Goal: Information Seeking & Learning: Learn about a topic

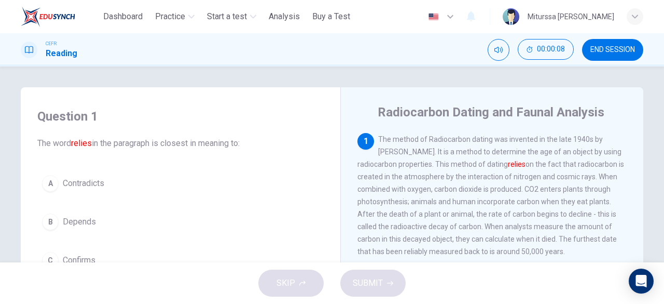
drag, startPoint x: 807, startPoint y: 0, endPoint x: 442, endPoint y: 182, distance: 408.3
click at [442, 182] on div "1 The method of Radiocarbon dating was invented in the late 1940s by [PERSON_NA…" at bounding box center [493, 195] width 270 height 125
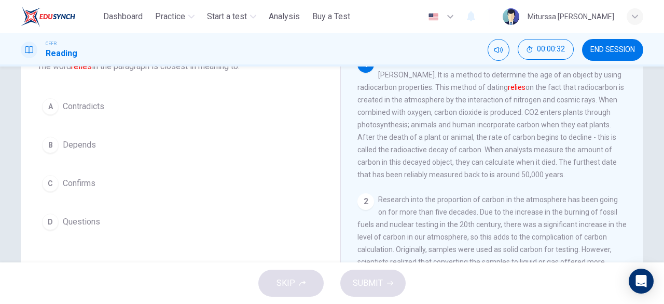
scroll to position [86, 0]
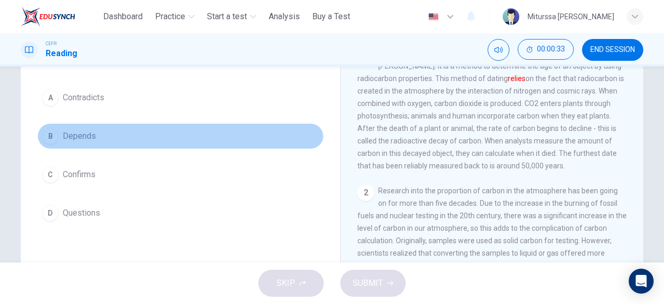
click at [69, 130] on span "Depends" at bounding box center [79, 136] width 33 height 12
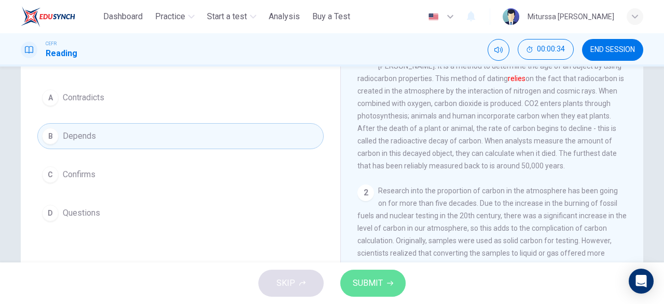
click at [380, 286] on span "SUBMIT" at bounding box center [368, 283] width 30 height 15
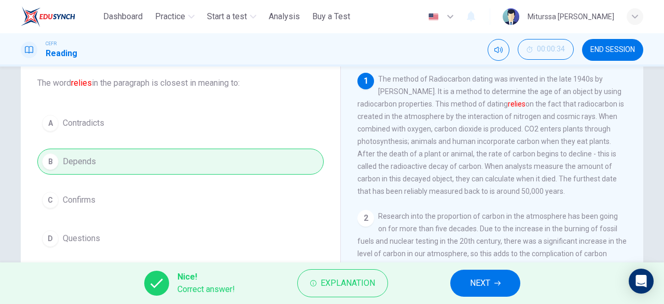
scroll to position [59, 0]
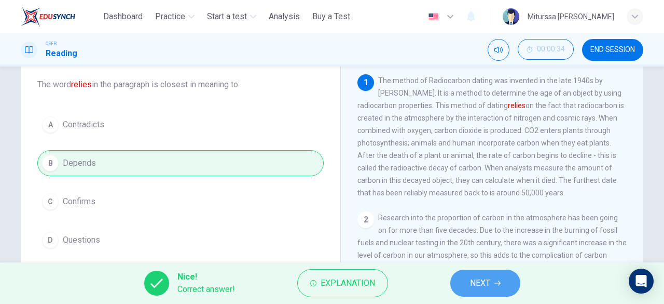
click at [492, 287] on button "NEXT" at bounding box center [486, 282] width 70 height 27
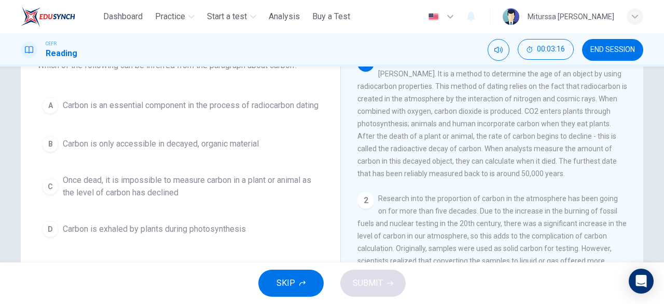
scroll to position [78, 0]
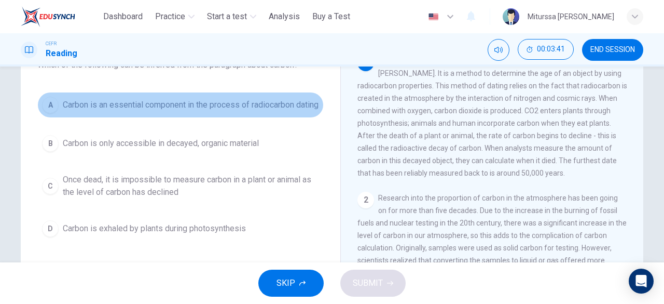
click at [189, 103] on span "Carbon is an essential component in the process of radiocarbon dating" at bounding box center [191, 105] width 256 height 12
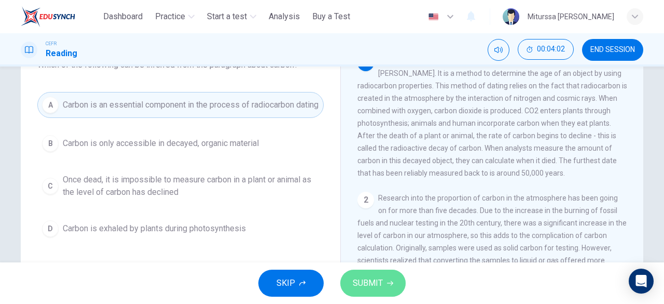
click at [367, 279] on span "SUBMIT" at bounding box center [368, 283] width 30 height 15
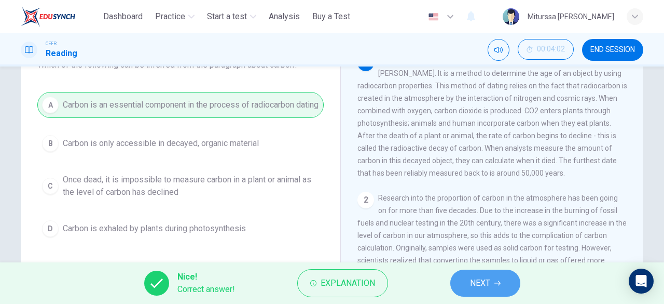
click at [488, 282] on span "NEXT" at bounding box center [480, 283] width 20 height 15
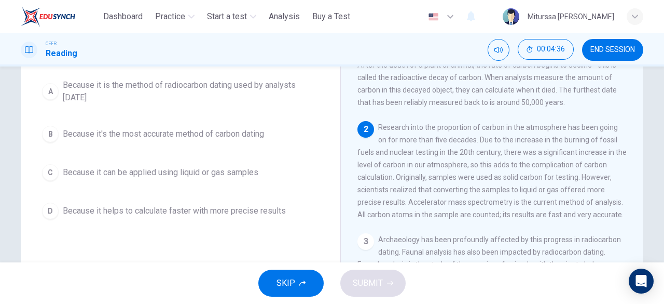
scroll to position [95, 0]
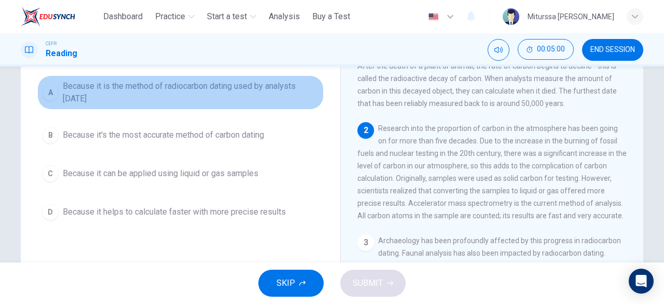
click at [239, 105] on span "Because it is the method of radiocarbon dating used by analysts today" at bounding box center [191, 92] width 256 height 25
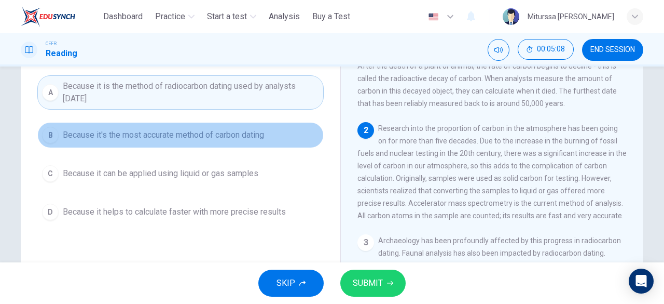
click at [244, 141] on span "Because it's the most accurate method of carbon dating" at bounding box center [163, 135] width 201 height 12
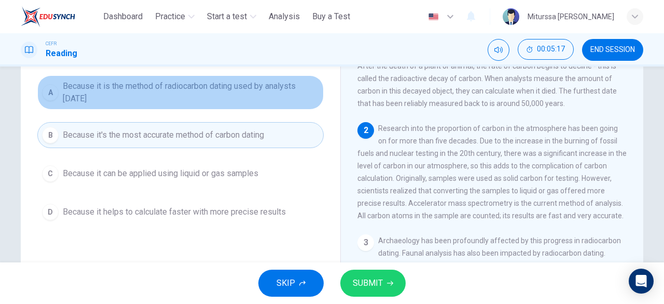
click at [295, 98] on span "Because it is the method of radiocarbon dating used by analysts today" at bounding box center [191, 92] width 256 height 25
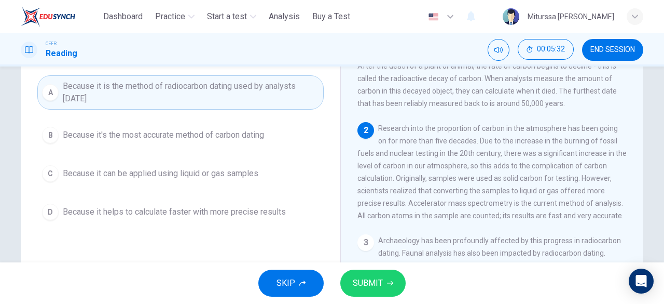
click at [369, 277] on span "SUBMIT" at bounding box center [368, 283] width 30 height 15
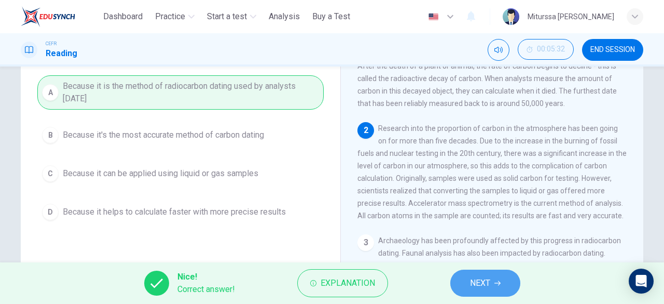
click at [471, 290] on button "NEXT" at bounding box center [486, 282] width 70 height 27
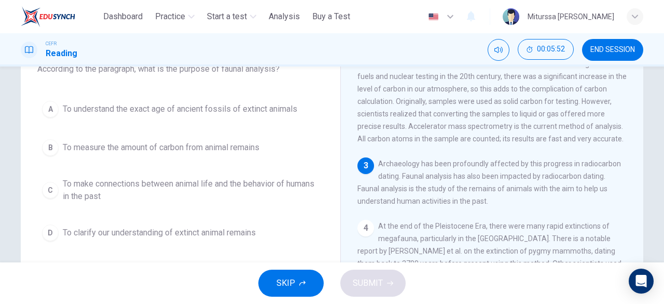
scroll to position [74, 0]
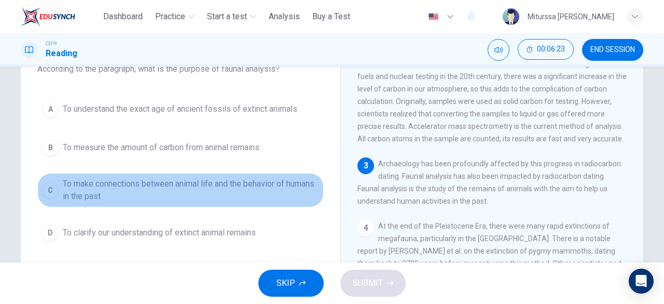
click at [224, 189] on span "To make connections between animal life and the behavior of humans in the past" at bounding box center [191, 190] width 256 height 25
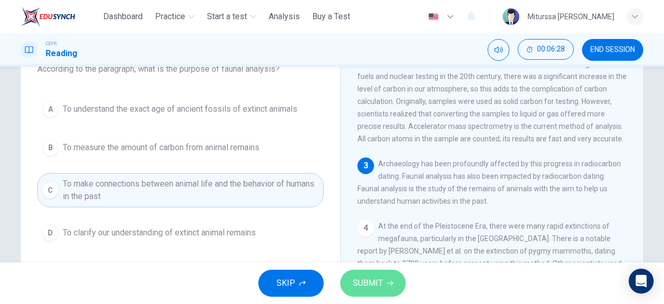
click at [389, 291] on button "SUBMIT" at bounding box center [372, 282] width 65 height 27
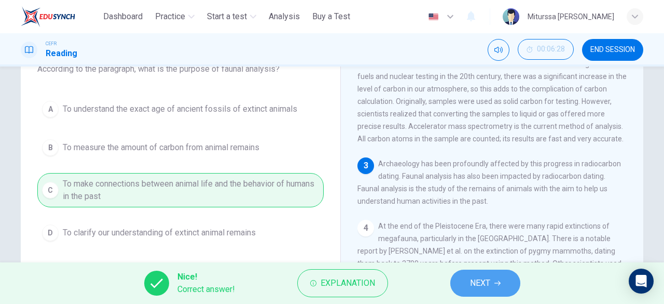
click at [480, 291] on button "NEXT" at bounding box center [486, 282] width 70 height 27
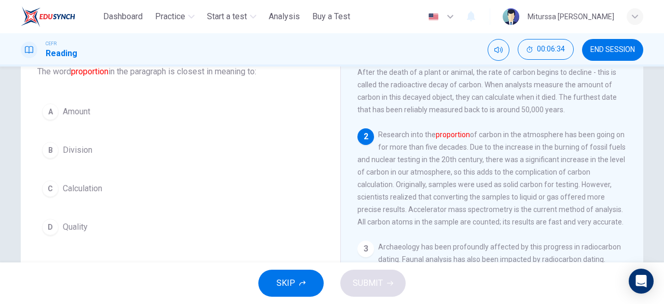
scroll to position [71, 0]
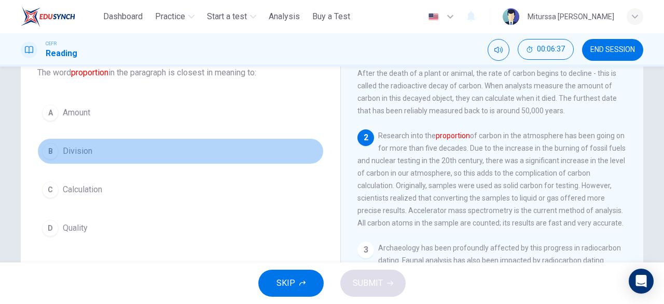
click at [93, 150] on button "B Division" at bounding box center [180, 151] width 286 height 26
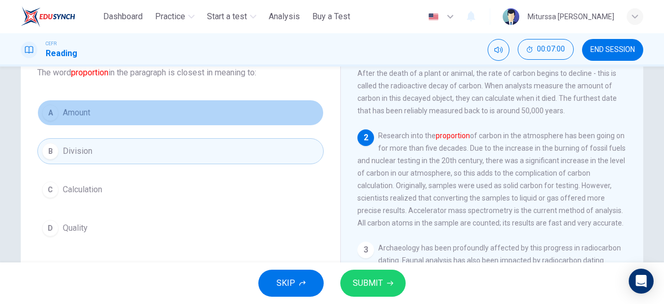
click at [93, 110] on button "A Amount" at bounding box center [180, 113] width 286 height 26
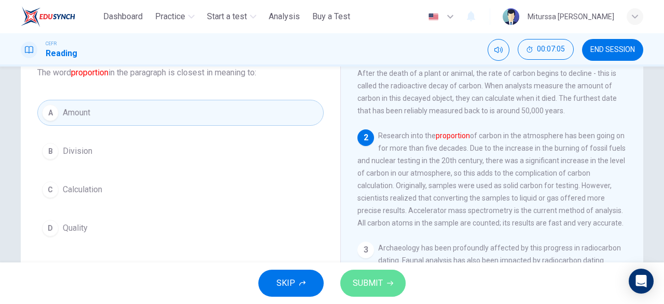
click at [375, 290] on button "SUBMIT" at bounding box center [372, 282] width 65 height 27
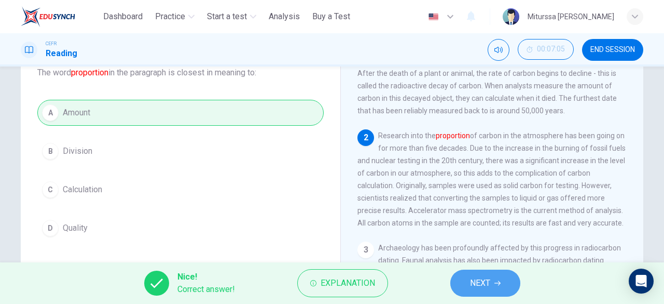
click at [473, 290] on span "NEXT" at bounding box center [480, 283] width 20 height 15
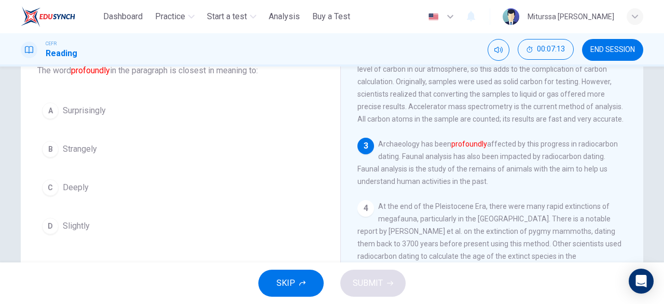
scroll to position [176, 0]
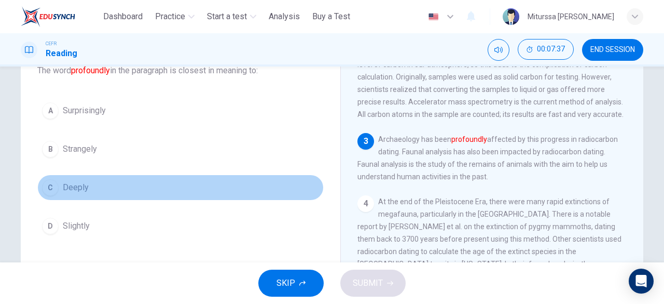
click at [63, 186] on span "Deeply" at bounding box center [76, 187] width 26 height 12
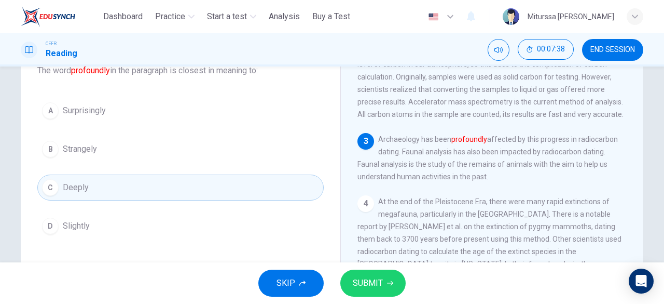
click at [360, 279] on span "SUBMIT" at bounding box center [368, 283] width 30 height 15
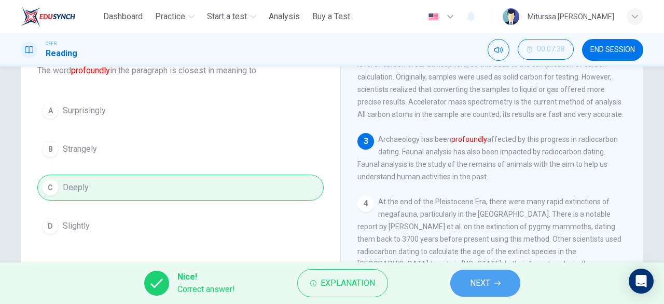
click at [462, 286] on button "NEXT" at bounding box center [486, 282] width 70 height 27
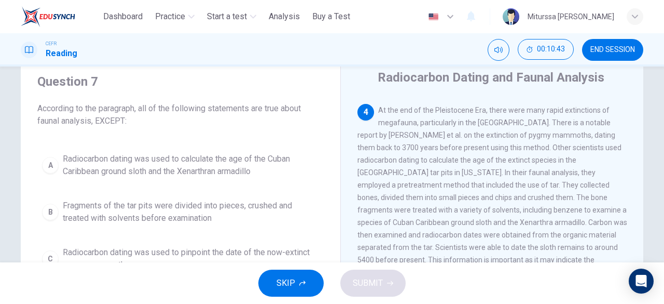
scroll to position [30, 0]
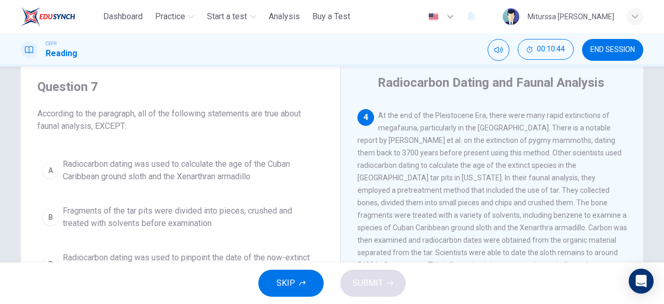
click at [247, 188] on div "A Radiocarbon dating was used to calculate the age of the Cuban Caribbean groun…" at bounding box center [180, 240] width 286 height 174
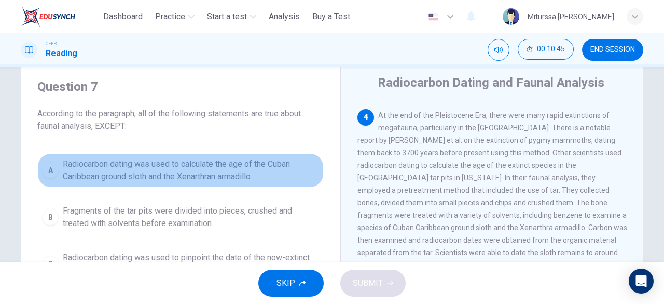
click at [257, 167] on span "Radiocarbon dating was used to calculate the age of the Cuban Caribbean ground …" at bounding box center [191, 170] width 256 height 25
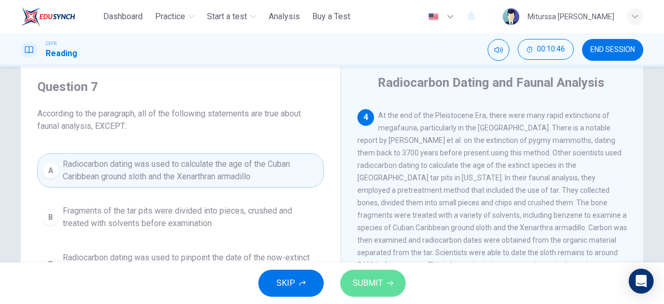
click at [378, 290] on button "SUBMIT" at bounding box center [372, 282] width 65 height 27
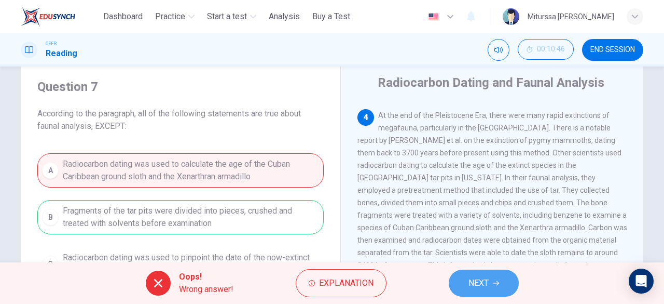
click at [496, 283] on icon "button" at bounding box center [496, 283] width 6 height 5
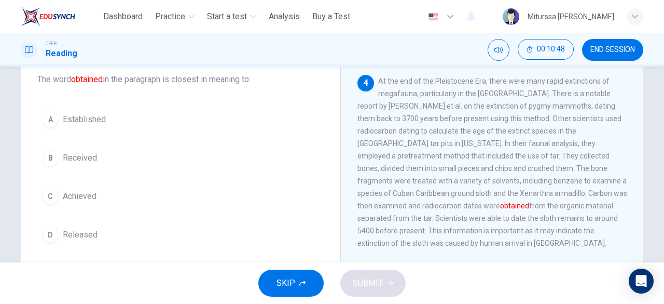
scroll to position [62, 0]
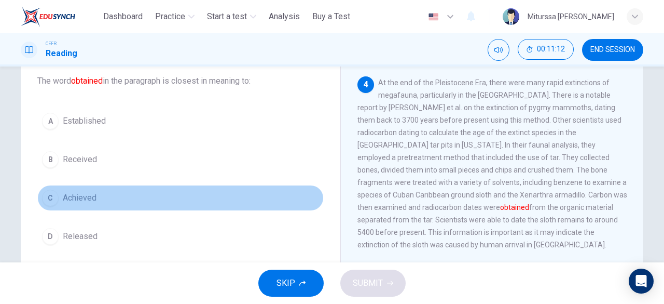
click at [74, 206] on button "C Achieved" at bounding box center [180, 198] width 286 height 26
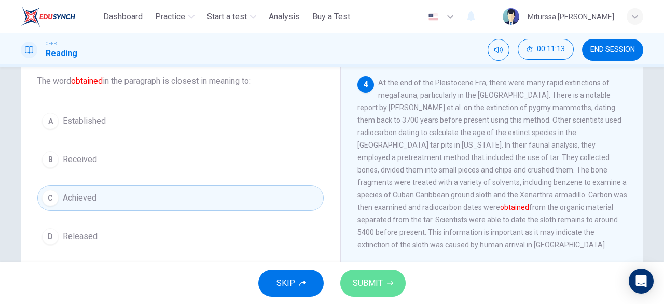
click at [363, 283] on span "SUBMIT" at bounding box center [368, 283] width 30 height 15
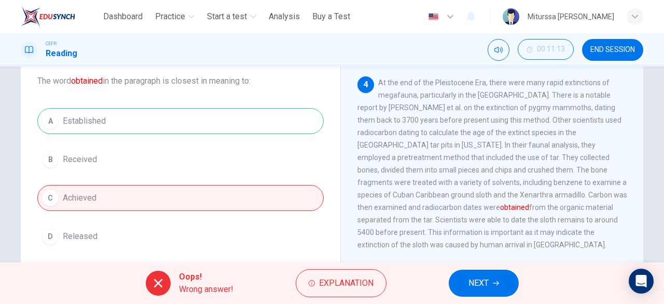
click at [257, 115] on div "A Established B Received C Achieved D Released" at bounding box center [180, 178] width 286 height 141
click at [469, 282] on span "NEXT" at bounding box center [479, 283] width 20 height 15
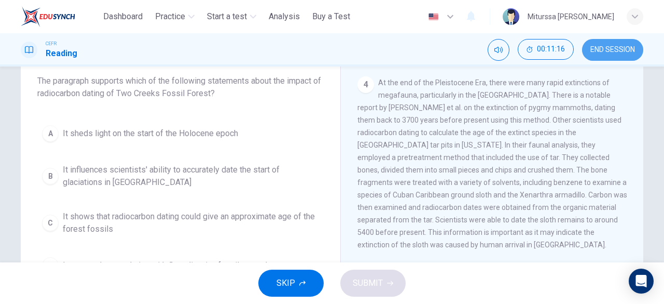
click at [614, 46] on span "END SESSION" at bounding box center [613, 50] width 45 height 8
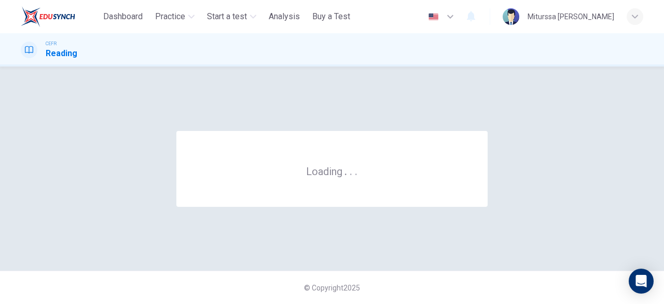
scroll to position [0, 0]
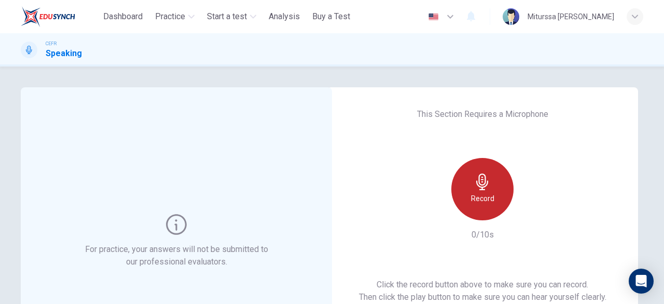
click at [484, 181] on icon "button" at bounding box center [482, 181] width 17 height 17
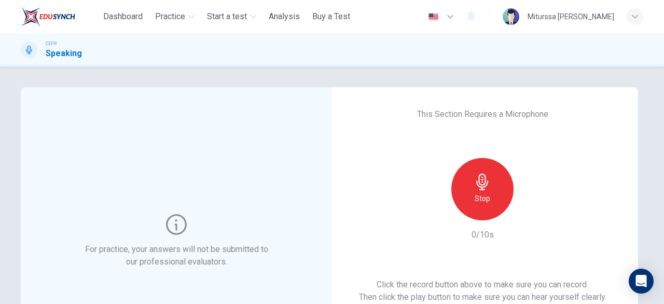
scroll to position [97, 0]
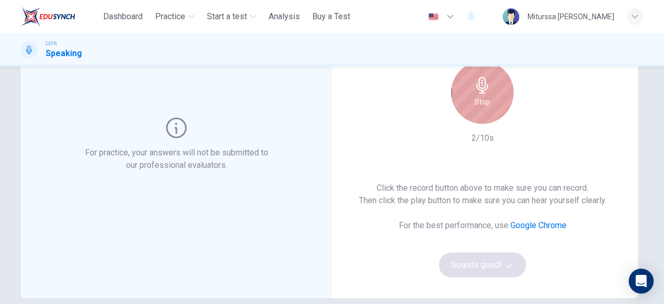
click at [491, 114] on div "Stop" at bounding box center [483, 92] width 62 height 62
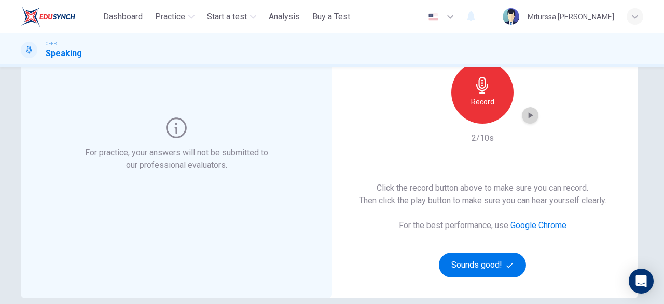
click at [531, 112] on icon "button" at bounding box center [530, 115] width 10 height 10
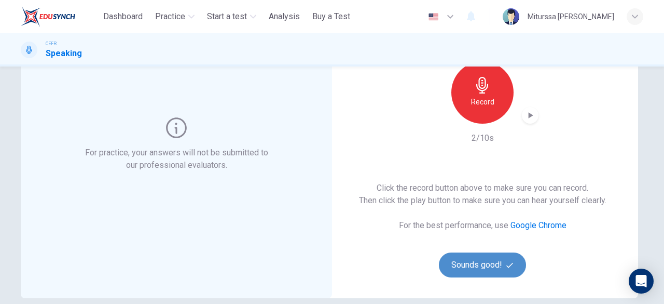
click at [476, 267] on button "Sounds good!" at bounding box center [482, 264] width 87 height 25
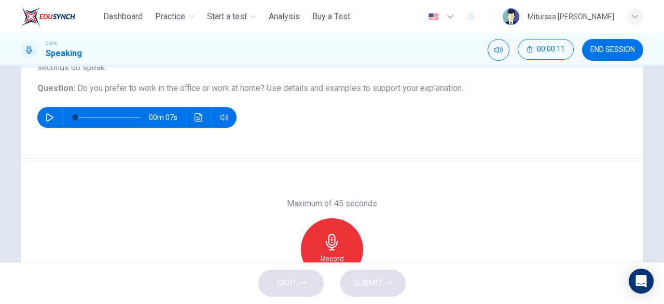
scroll to position [114, 0]
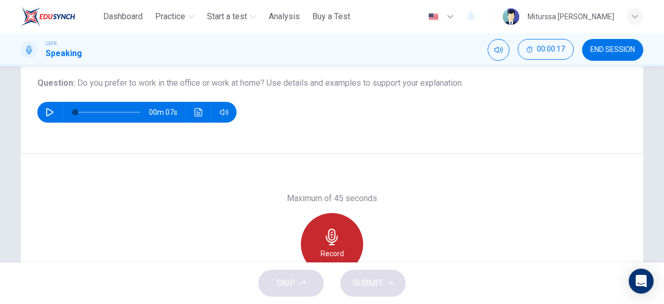
click at [338, 225] on div "Record" at bounding box center [332, 244] width 62 height 62
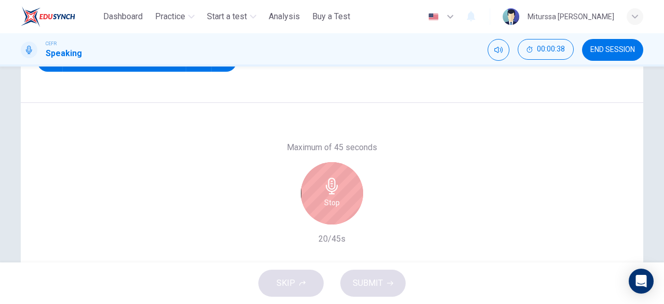
scroll to position [168, 0]
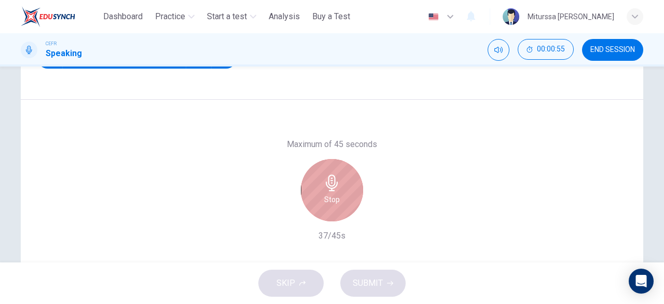
click at [339, 207] on div "Stop" at bounding box center [332, 190] width 62 height 62
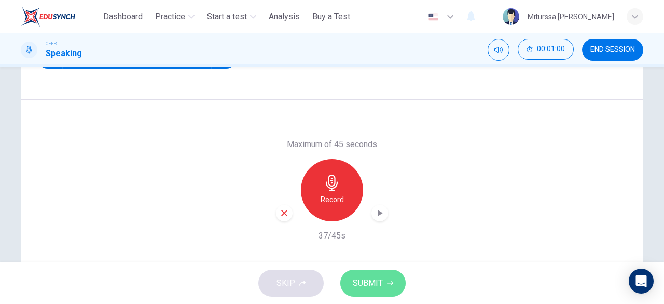
click at [384, 278] on button "SUBMIT" at bounding box center [372, 282] width 65 height 27
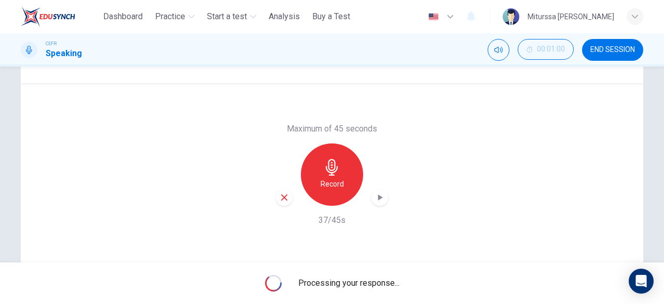
scroll to position [183, 0]
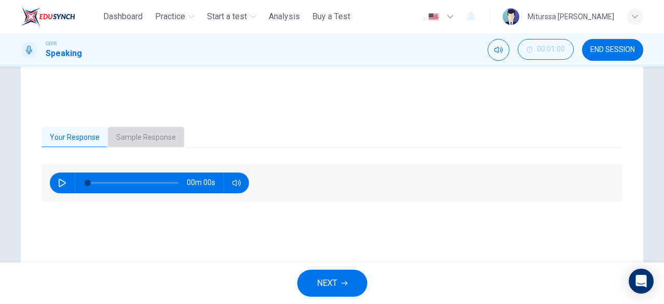
click at [141, 134] on button "Sample Response" at bounding box center [146, 138] width 76 height 22
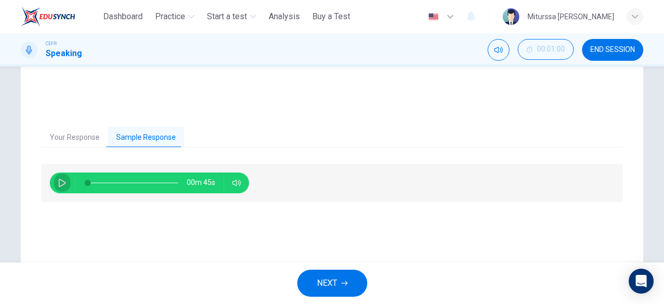
click at [60, 180] on icon "button" at bounding box center [62, 183] width 7 height 8
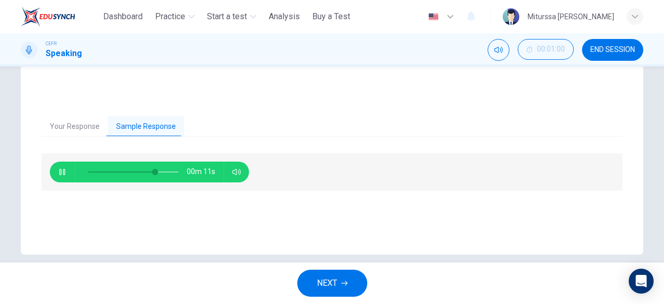
scroll to position [188, 0]
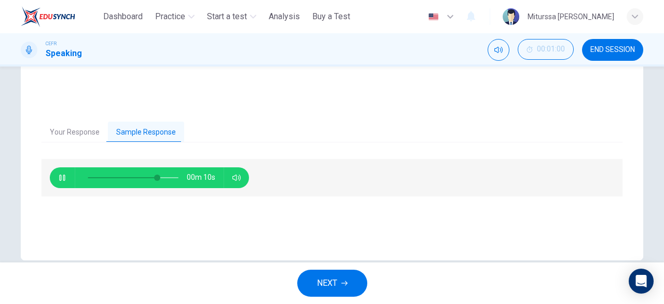
type input "**"
click at [335, 286] on span "NEXT" at bounding box center [327, 283] width 20 height 15
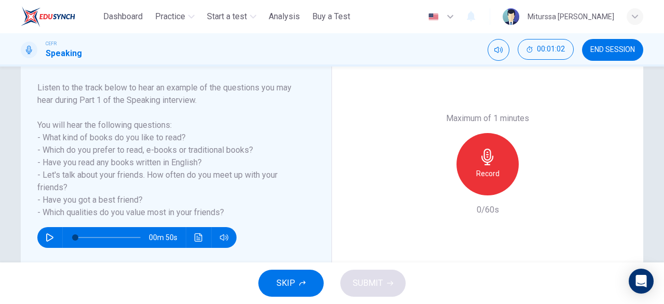
scroll to position [155, 0]
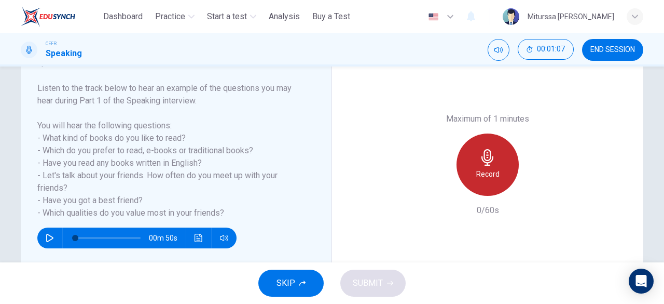
click at [480, 157] on icon "button" at bounding box center [488, 157] width 17 height 17
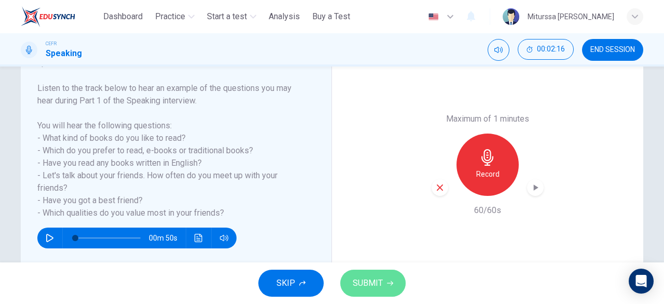
click at [386, 282] on button "SUBMIT" at bounding box center [372, 282] width 65 height 27
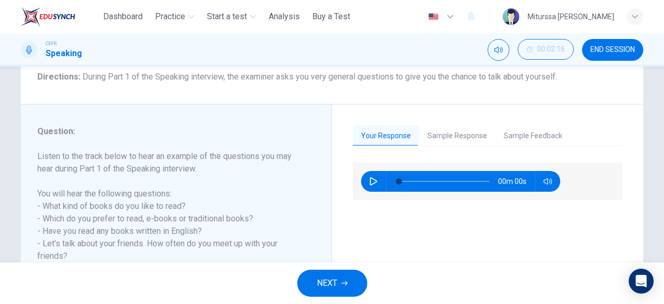
scroll to position [91, 0]
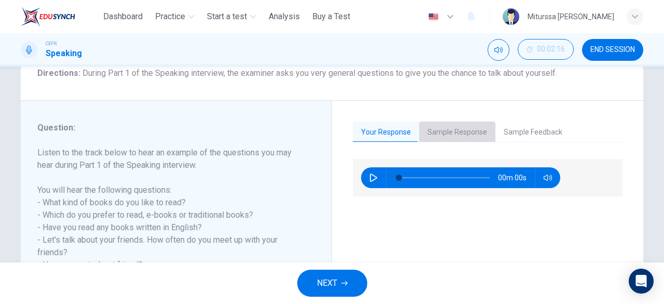
click at [479, 128] on button "Sample Response" at bounding box center [457, 132] width 76 height 22
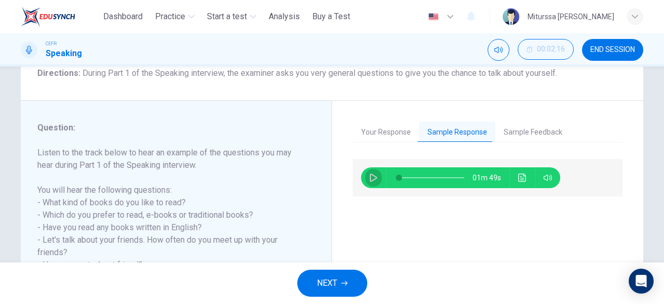
click at [377, 183] on button "button" at bounding box center [373, 177] width 17 height 21
click at [517, 123] on button "Sample Feedback" at bounding box center [533, 132] width 75 height 22
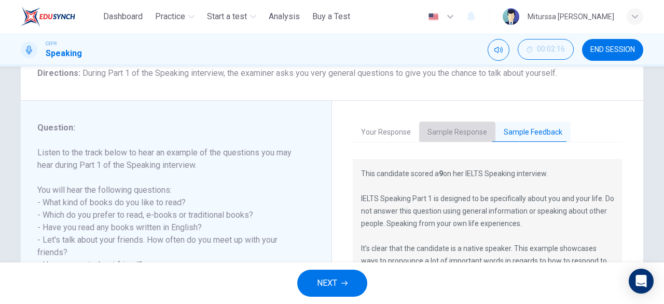
click at [462, 139] on button "Sample Response" at bounding box center [457, 132] width 76 height 22
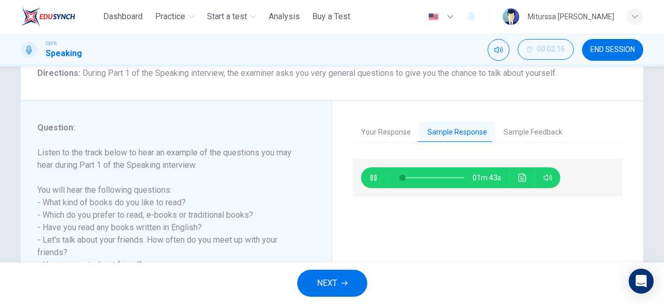
drag, startPoint x: 509, startPoint y: 142, endPoint x: 513, endPoint y: 131, distance: 11.2
click at [513, 131] on div "Your Response Sample Response Sample Feedback 00m 59s 01m 43s This candidate sc…" at bounding box center [488, 228] width 270 height 215
click at [513, 131] on button "Sample Feedback" at bounding box center [533, 132] width 75 height 22
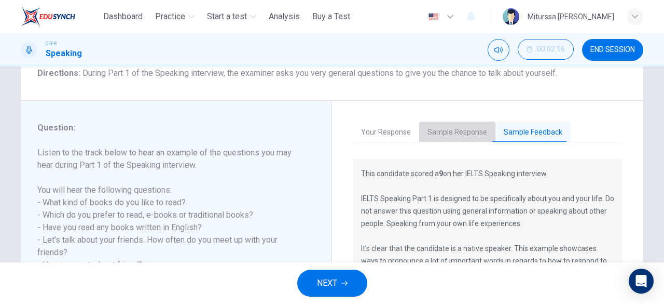
click at [464, 127] on button "Sample Response" at bounding box center [457, 132] width 76 height 22
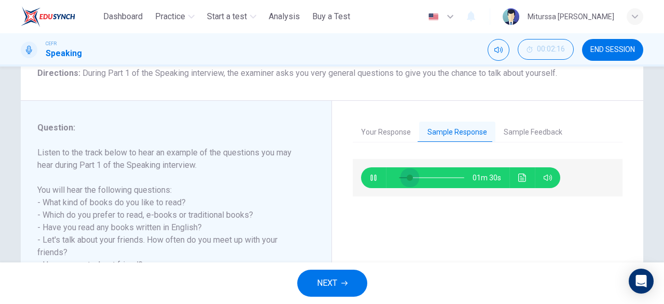
click at [407, 178] on span at bounding box center [410, 177] width 6 height 6
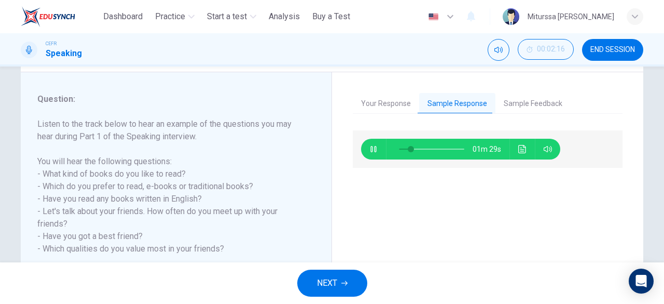
scroll to position [132, 0]
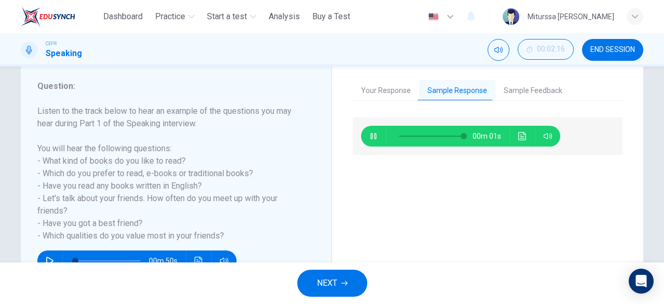
type input "*"
click at [612, 49] on span "END SESSION" at bounding box center [613, 50] width 45 height 8
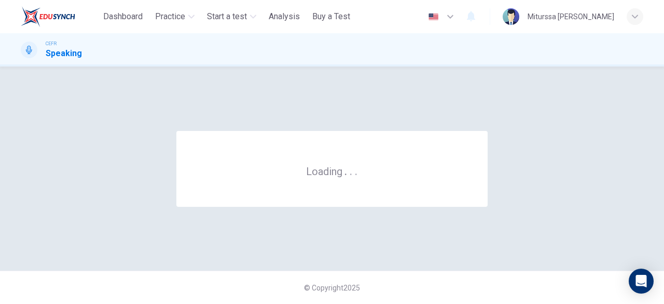
scroll to position [0, 0]
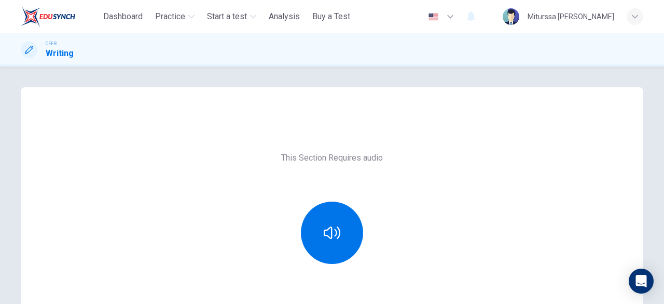
scroll to position [71, 0]
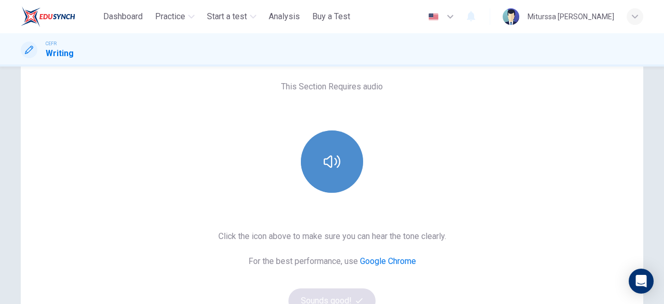
click at [315, 169] on button "button" at bounding box center [332, 161] width 62 height 62
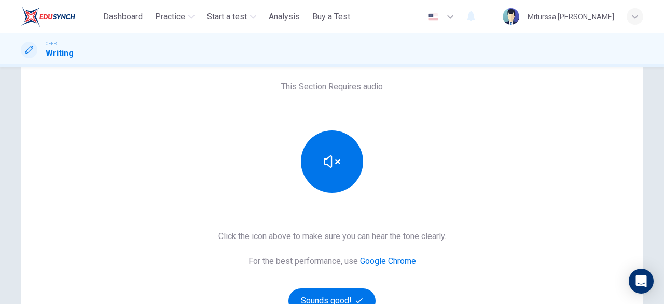
scroll to position [112, 0]
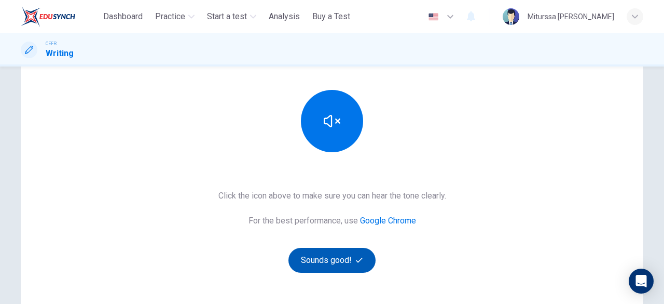
click at [361, 254] on button "Sounds good!" at bounding box center [332, 260] width 87 height 25
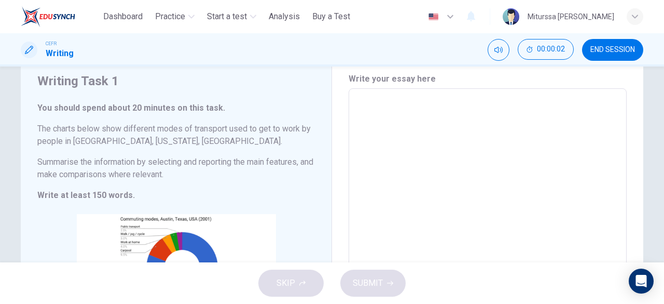
scroll to position [35, 0]
click at [419, 125] on textarea at bounding box center [488, 243] width 264 height 290
type textarea "*"
type textarea "**"
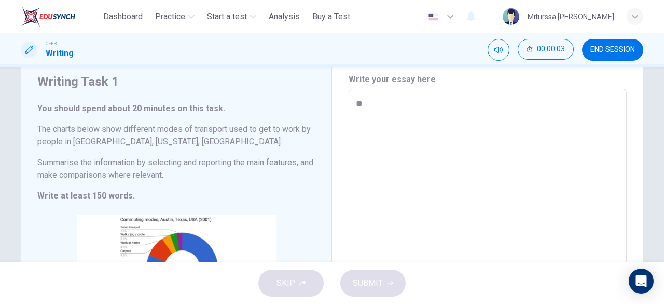
type textarea "*"
type textarea "**"
click at [354, 286] on span "SUBMIT" at bounding box center [368, 283] width 30 height 15
type textarea "*"
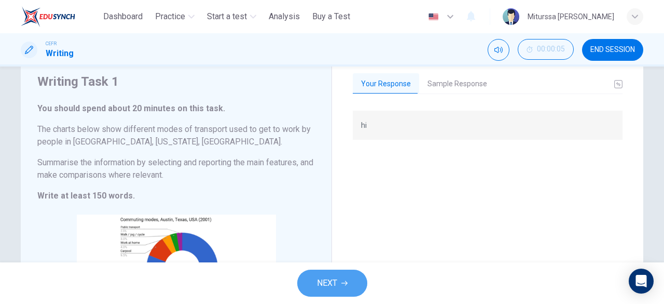
click at [354, 286] on button "NEXT" at bounding box center [332, 282] width 70 height 27
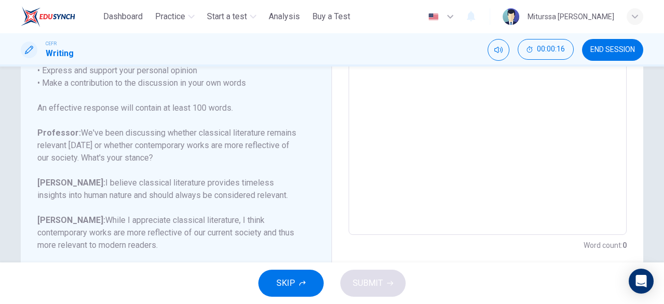
scroll to position [242, 0]
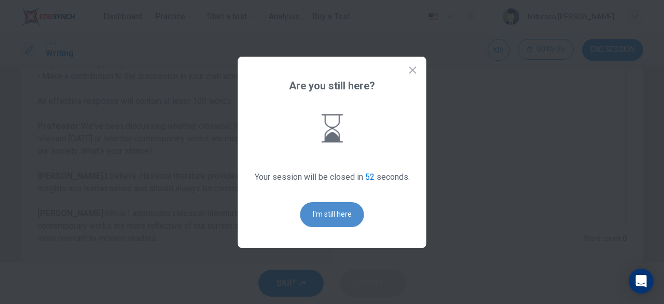
click at [347, 216] on button "I'm still here" at bounding box center [333, 214] width 64 height 25
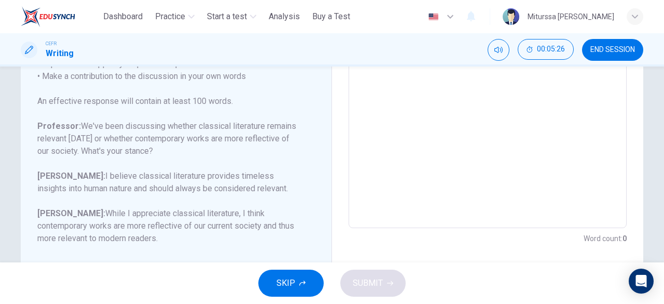
click at [622, 56] on button "END SESSION" at bounding box center [612, 50] width 61 height 22
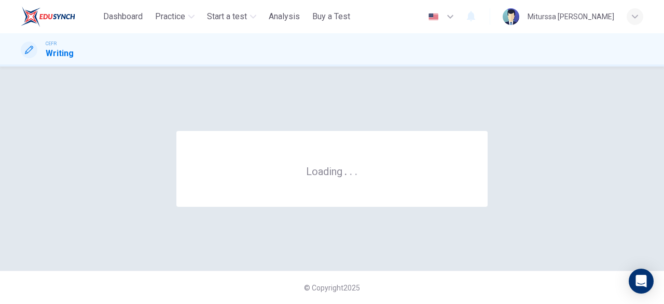
scroll to position [0, 0]
